Goal: Go to known website: Access a specific website the user already knows

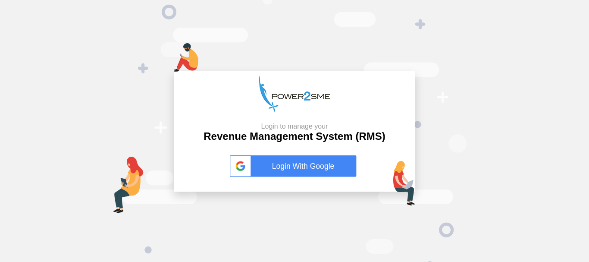
click at [287, 175] on link "Login With Google" at bounding box center [294, 166] width 129 height 22
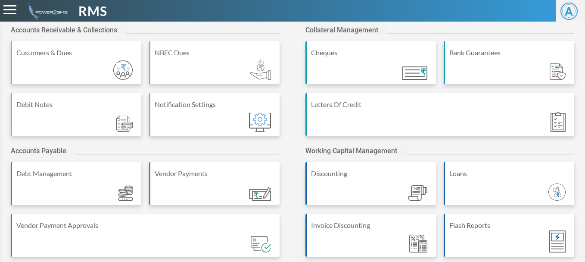
click at [13, 3] on div "RMS" at bounding box center [219, 10] width 439 height 19
click at [13, 6] on span at bounding box center [9, 5] width 13 height 1
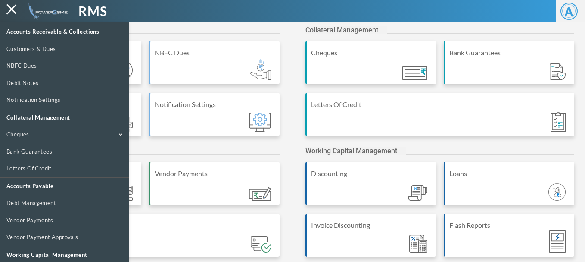
click at [252, 8] on div "RMS" at bounding box center [219, 10] width 439 height 19
